Goal: Task Accomplishment & Management: Manage account settings

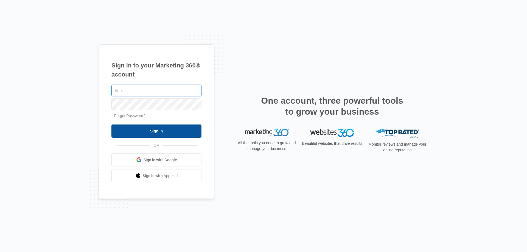
type input "[PERSON_NAME][EMAIL_ADDRESS][DOMAIN_NAME]"
click at [161, 134] on input "Sign In" at bounding box center [157, 131] width 90 height 13
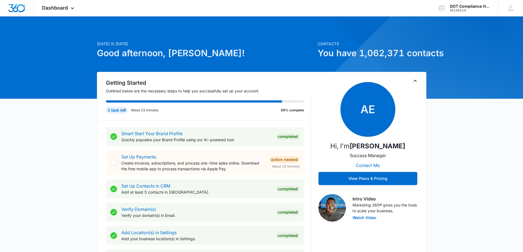
click at [192, 120] on div "1 task left About 15 minutes 89% complete" at bounding box center [208, 108] width 205 height 24
click at [189, 120] on div "Getting Started Outlined below are the necessary steps to help you successfully…" at bounding box center [204, 100] width 214 height 42
click at [67, 7] on span "Dashboard" at bounding box center [55, 8] width 26 height 6
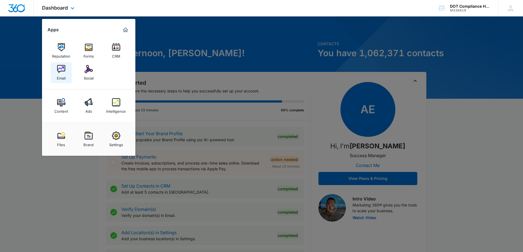
click at [60, 68] on img at bounding box center [61, 69] width 8 height 8
